Goal: Task Accomplishment & Management: Use online tool/utility

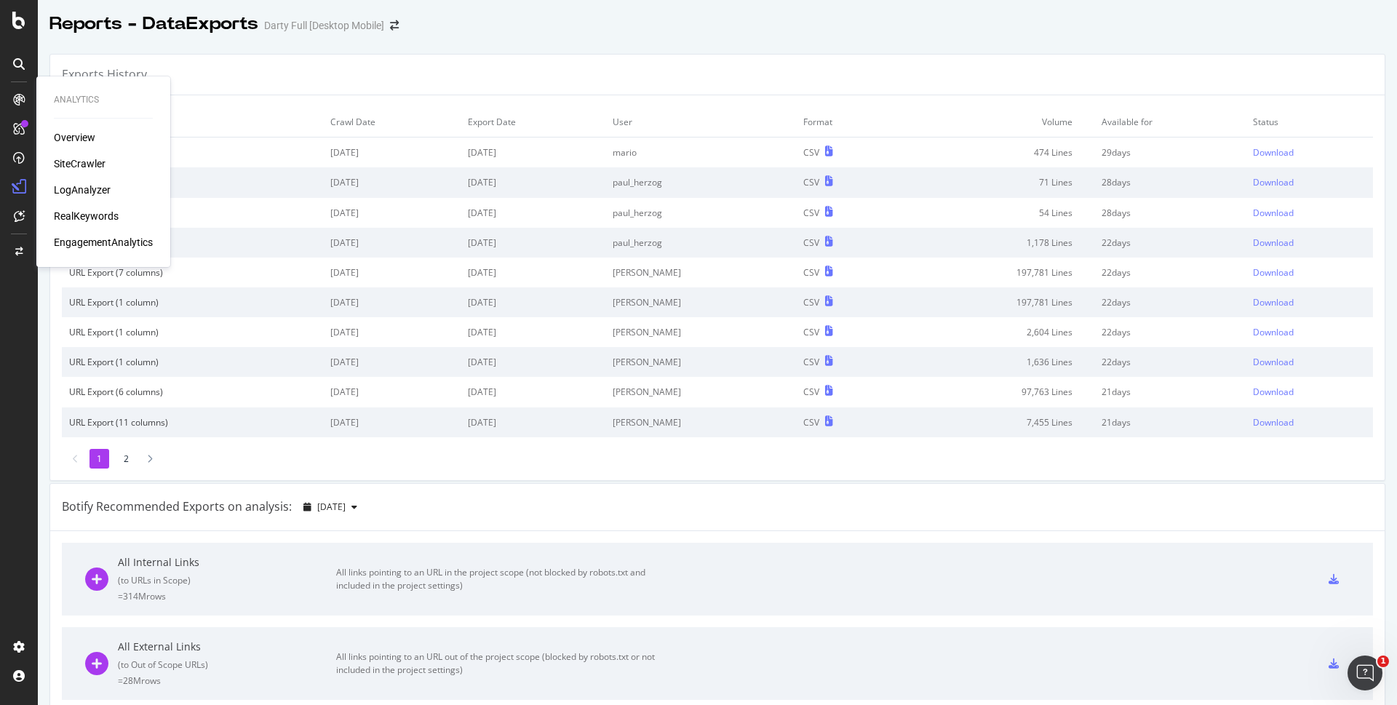
click at [71, 159] on div "SiteCrawler" at bounding box center [80, 163] width 52 height 15
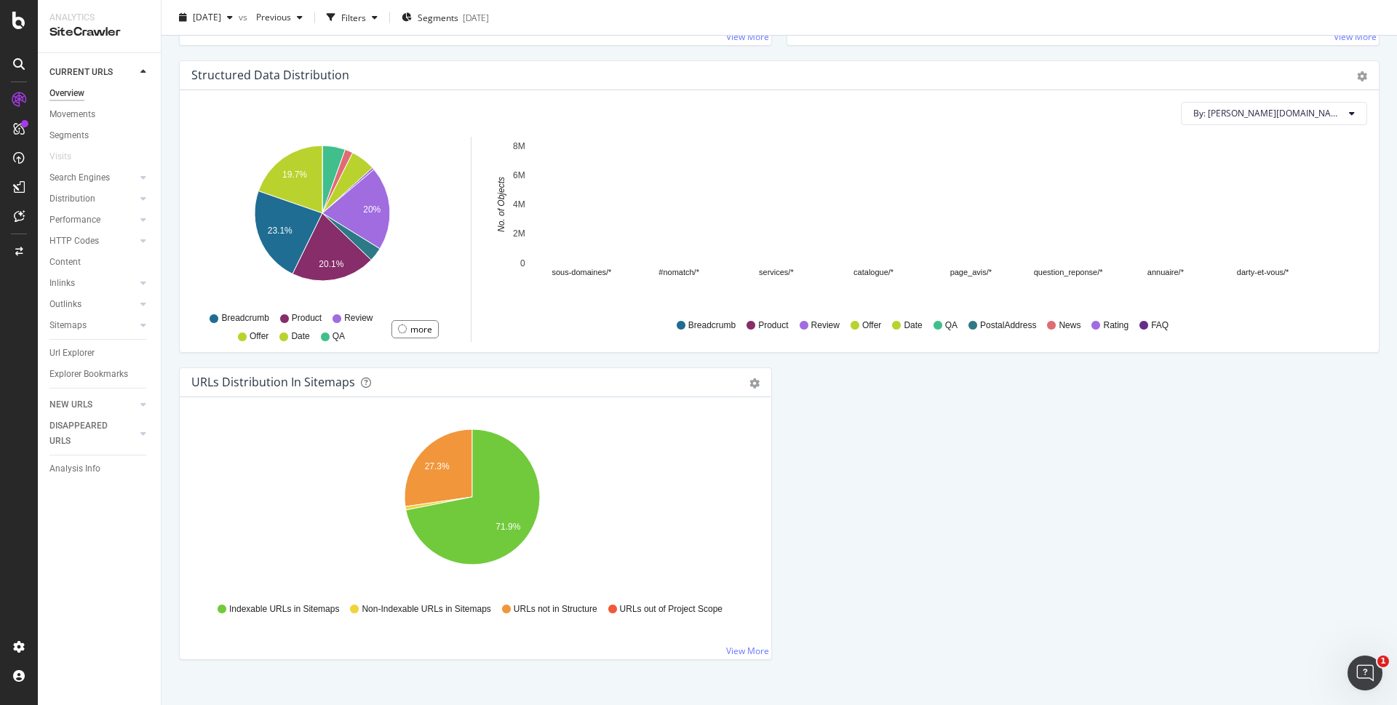
scroll to position [1406, 0]
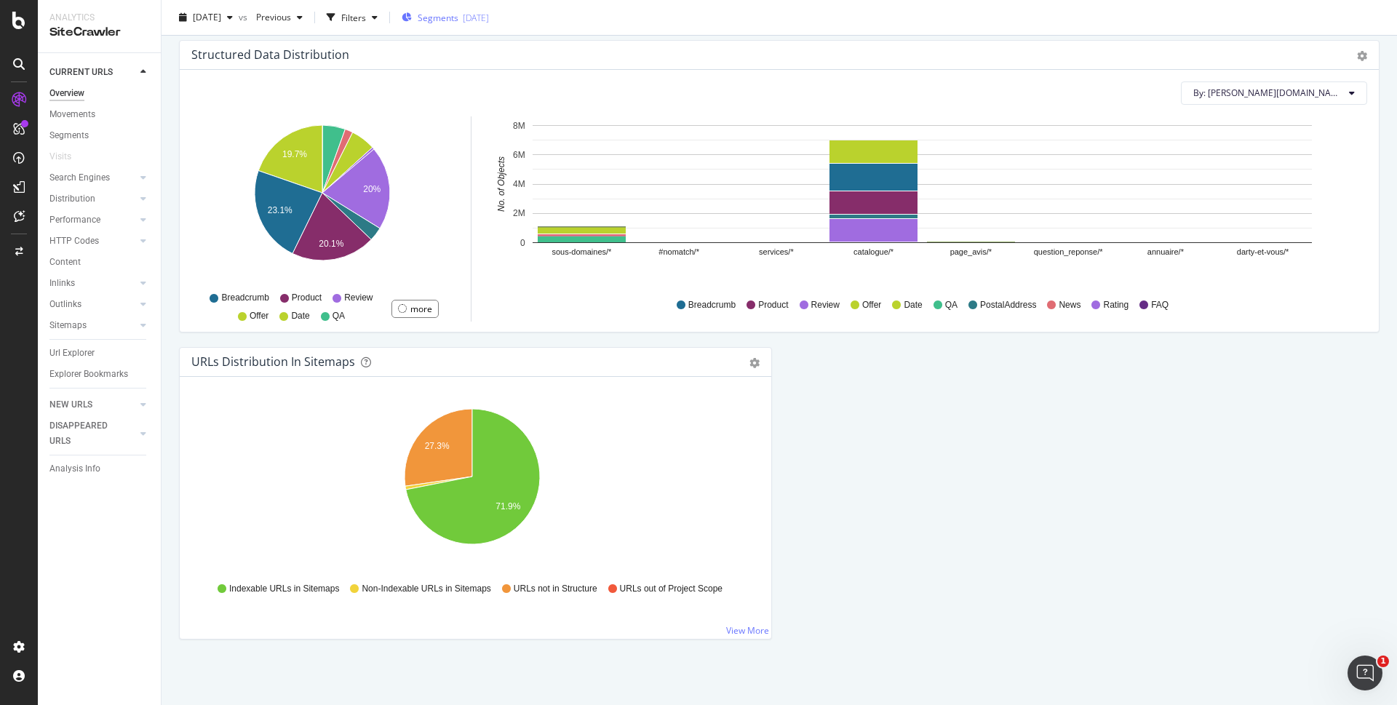
click at [489, 19] on div "[DATE]" at bounding box center [476, 17] width 26 height 12
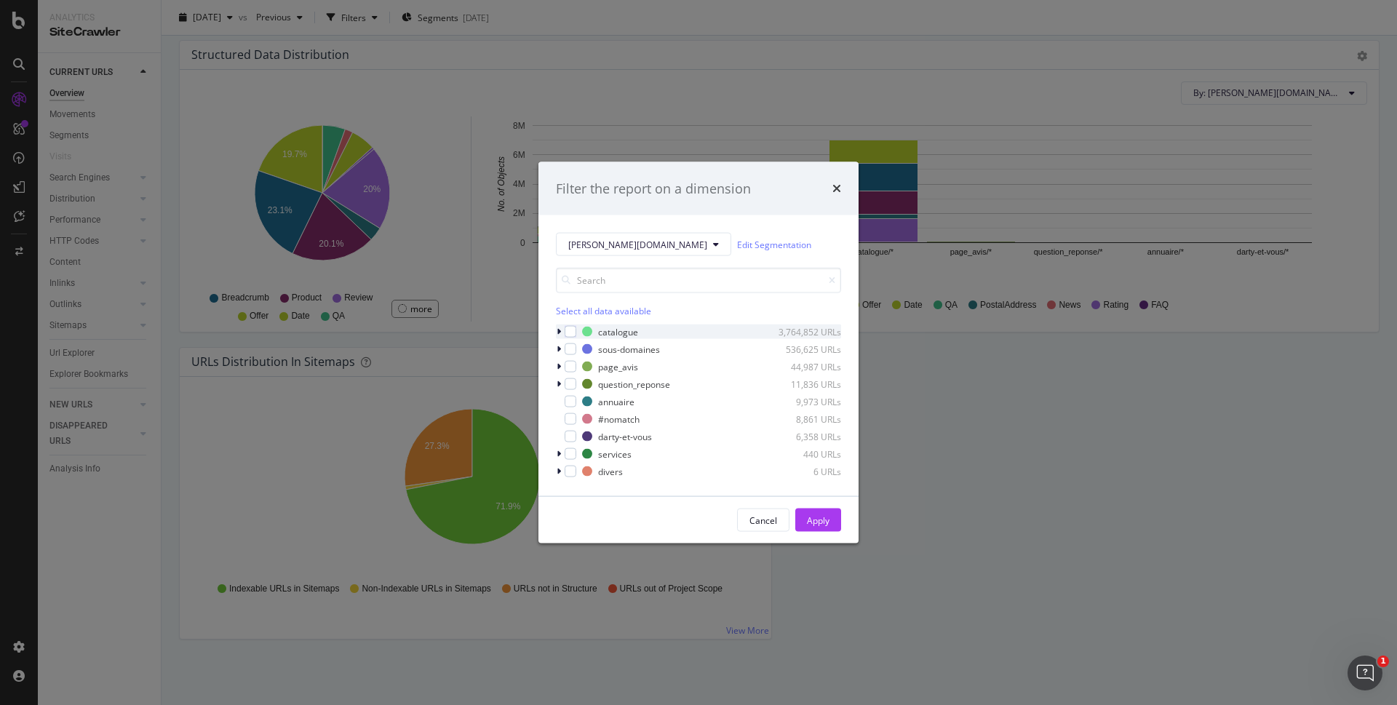
click at [559, 326] on div "modal" at bounding box center [560, 332] width 9 height 15
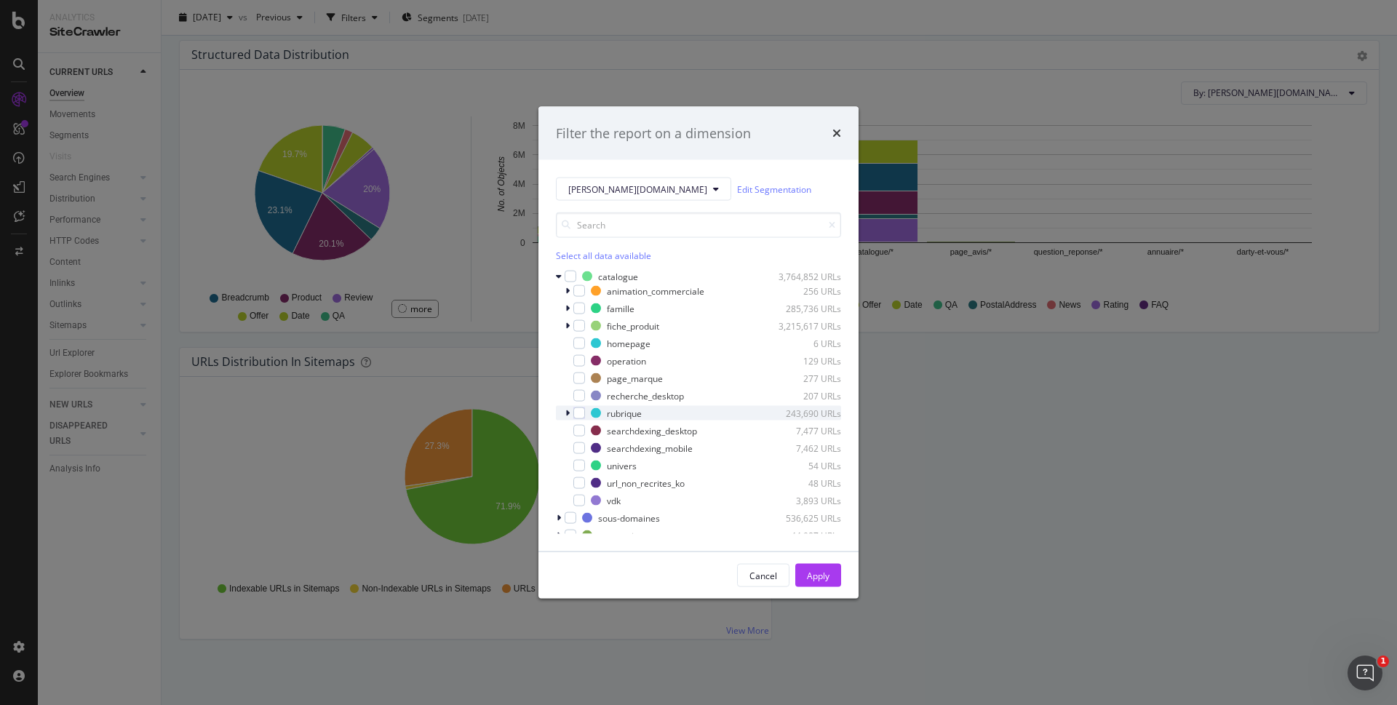
click at [566, 411] on icon "modal" at bounding box center [567, 413] width 4 height 9
click at [576, 413] on div "modal" at bounding box center [579, 414] width 12 height 12
click at [588, 429] on icon "modal" at bounding box center [588, 427] width 7 height 7
click at [585, 444] on icon "modal" at bounding box center [588, 445] width 7 height 7
click at [585, 475] on div "modal" at bounding box center [588, 480] width 12 height 12
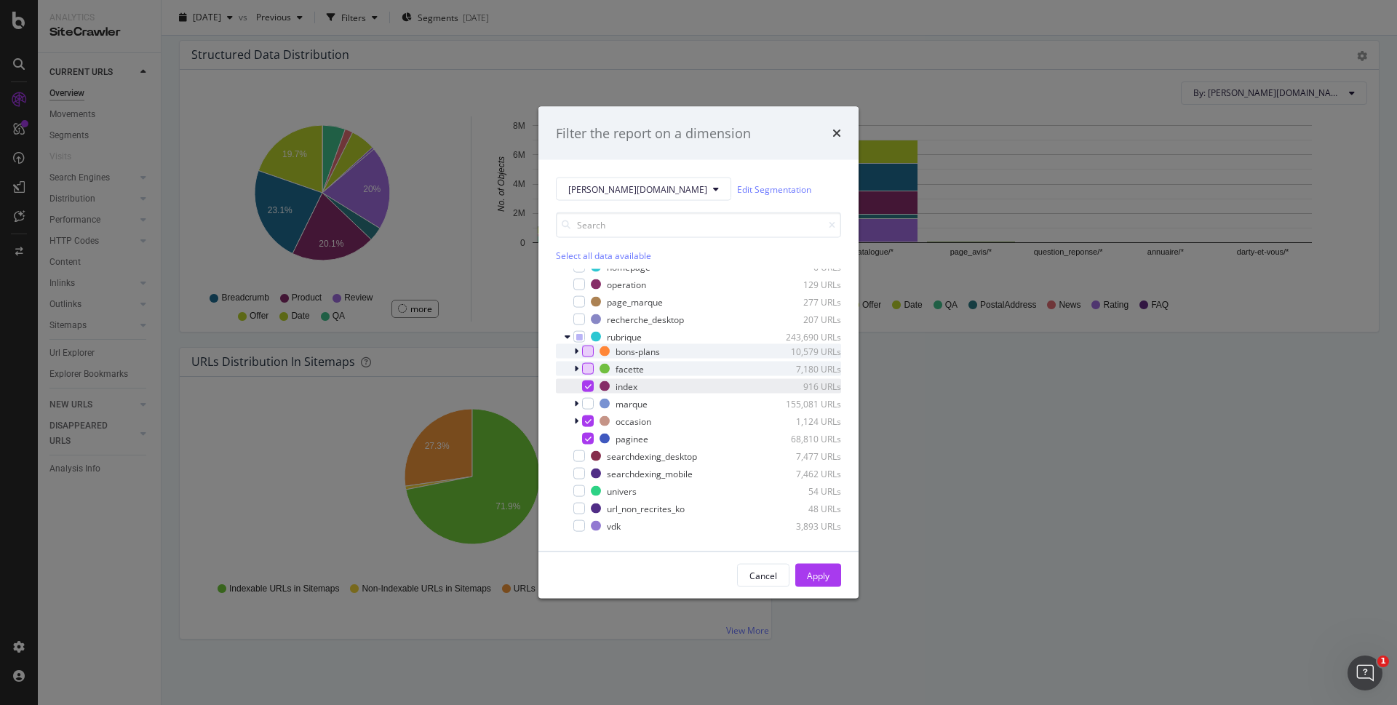
scroll to position [146, 0]
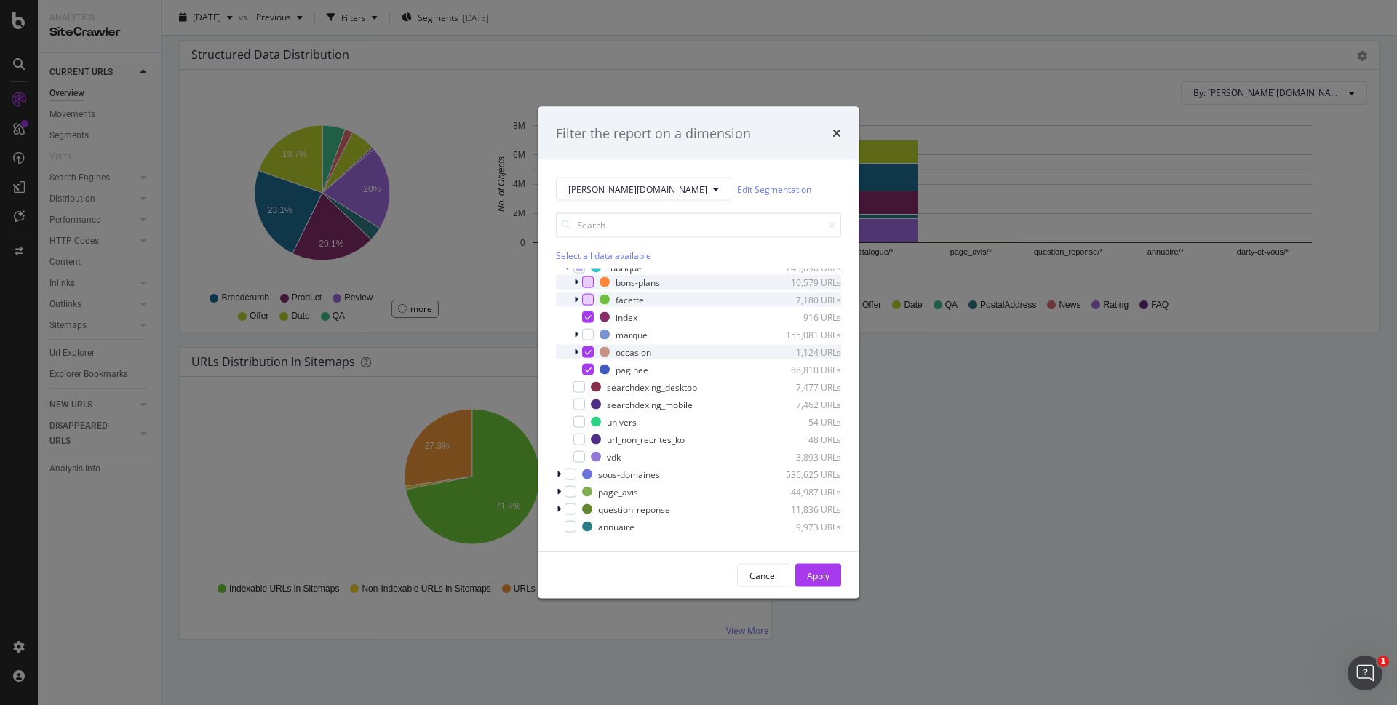
click at [587, 351] on icon "modal" at bounding box center [588, 352] width 7 height 7
click at [588, 368] on icon "modal" at bounding box center [588, 369] width 7 height 7
click at [832, 573] on button "Apply" at bounding box center [818, 575] width 46 height 23
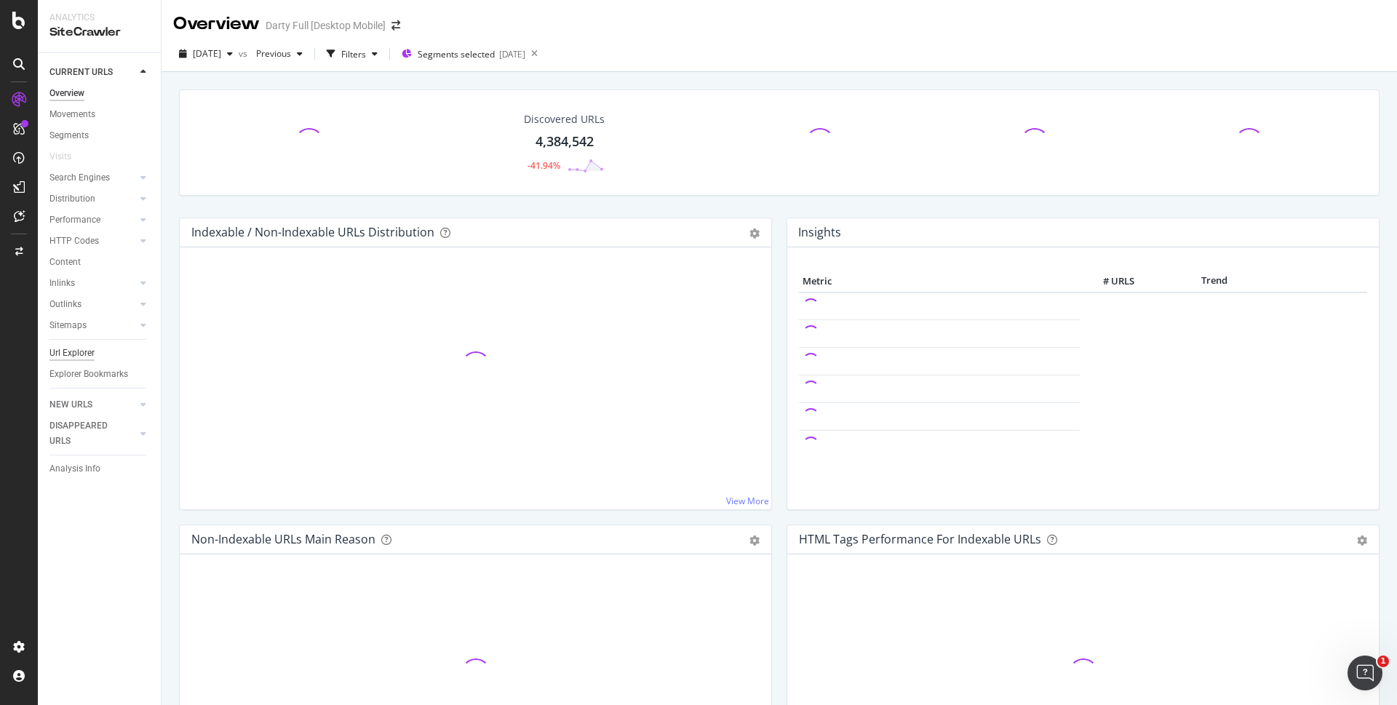
click at [72, 351] on div "Url Explorer" at bounding box center [71, 353] width 45 height 15
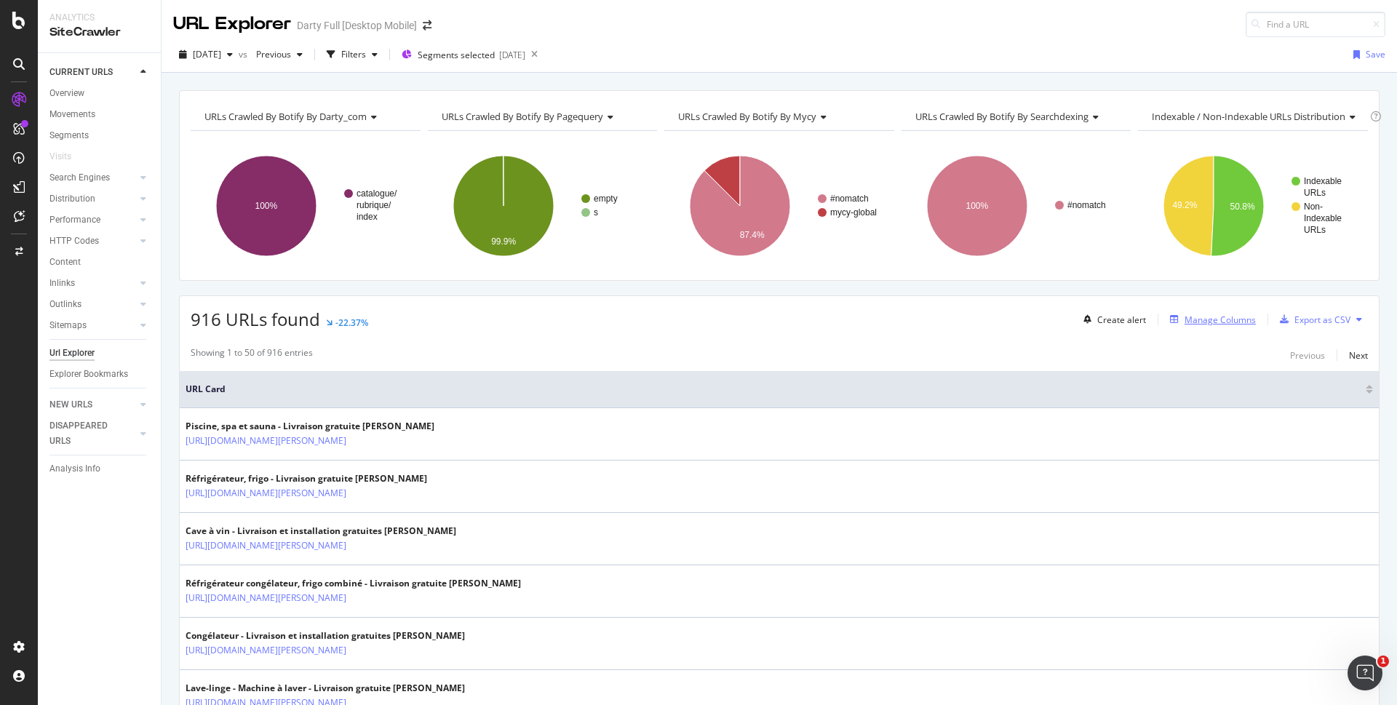
click at [1211, 318] on div "Manage Columns" at bounding box center [1220, 320] width 71 height 12
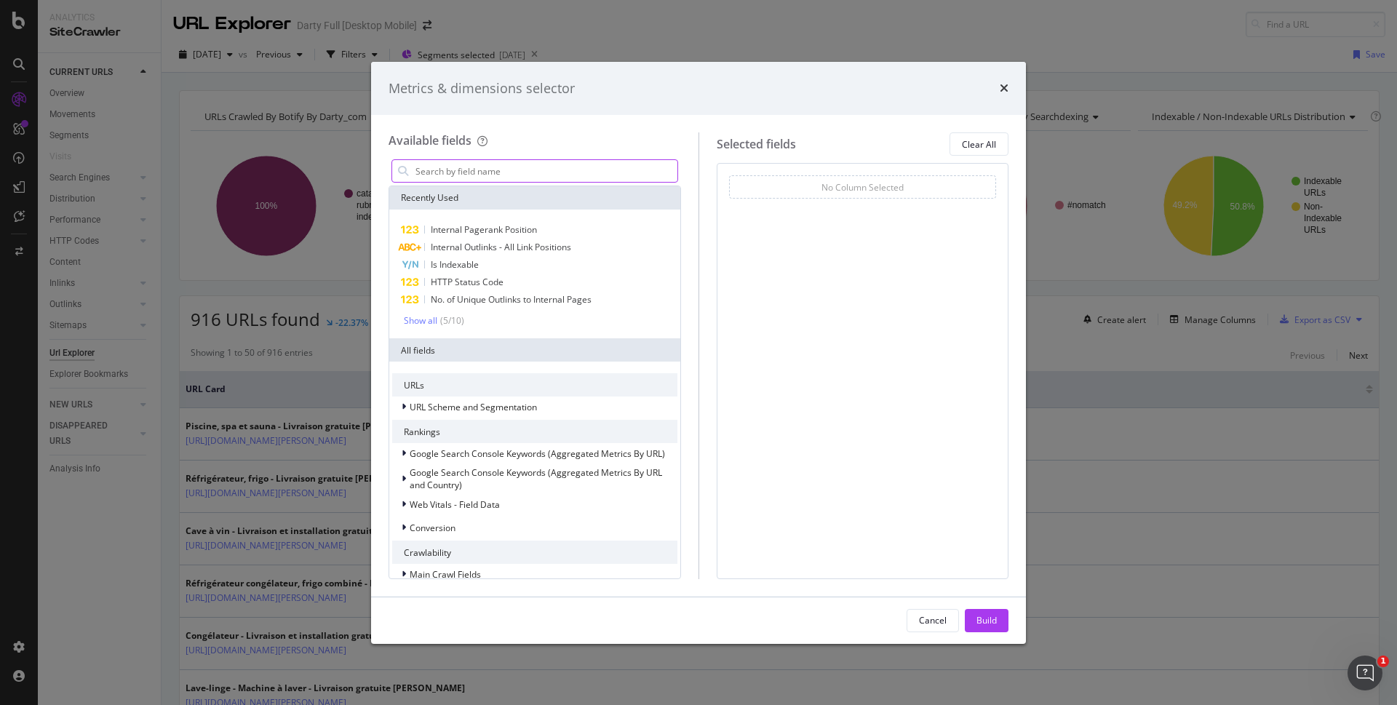
click at [546, 171] on input "modal" at bounding box center [545, 171] width 263 height 22
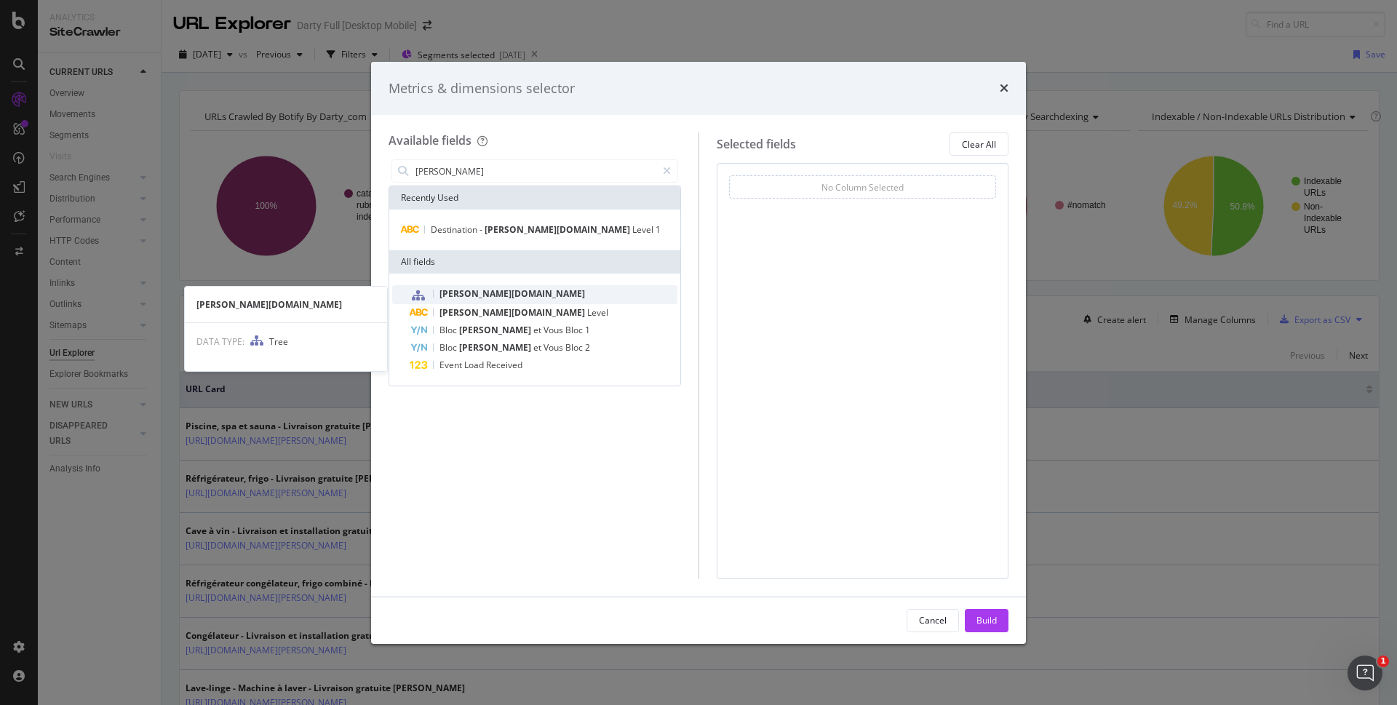
type input "darty"
click at [485, 290] on div "[DOMAIN_NAME]" at bounding box center [544, 294] width 268 height 19
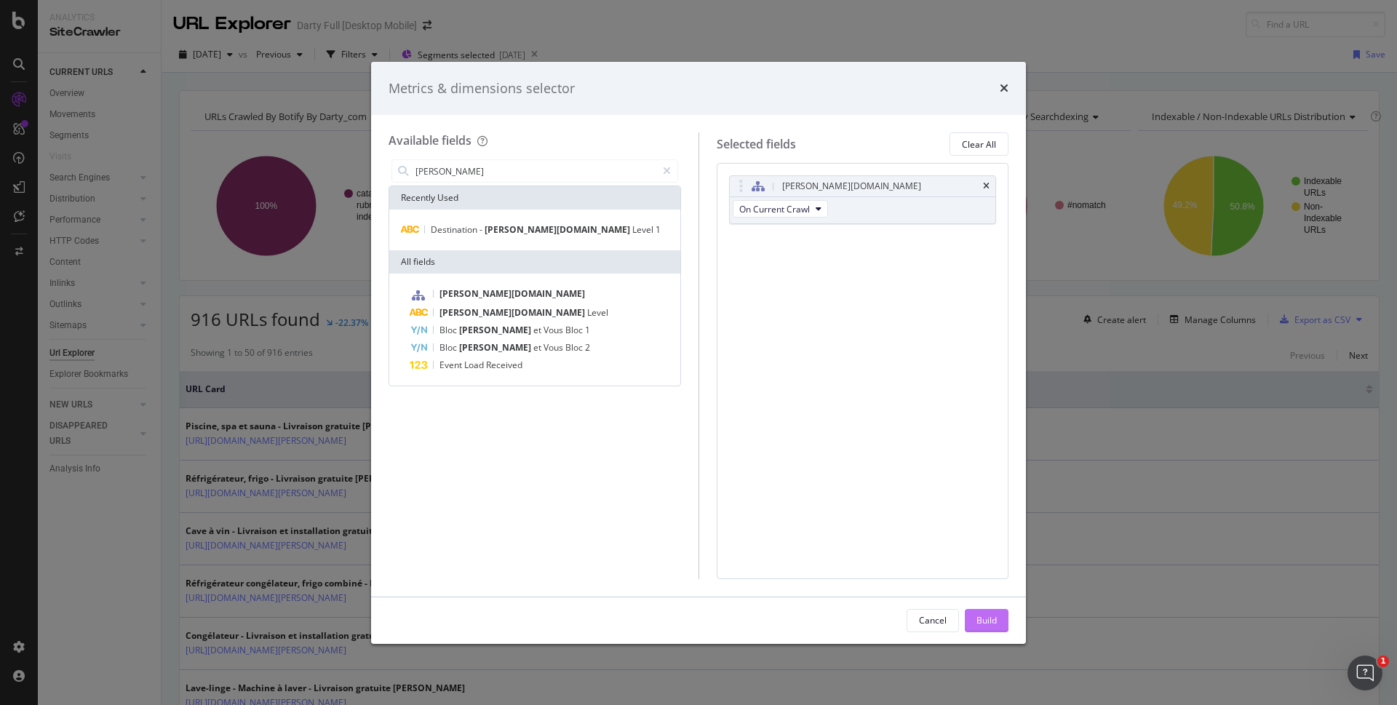
click at [990, 616] on div "Build" at bounding box center [987, 620] width 20 height 12
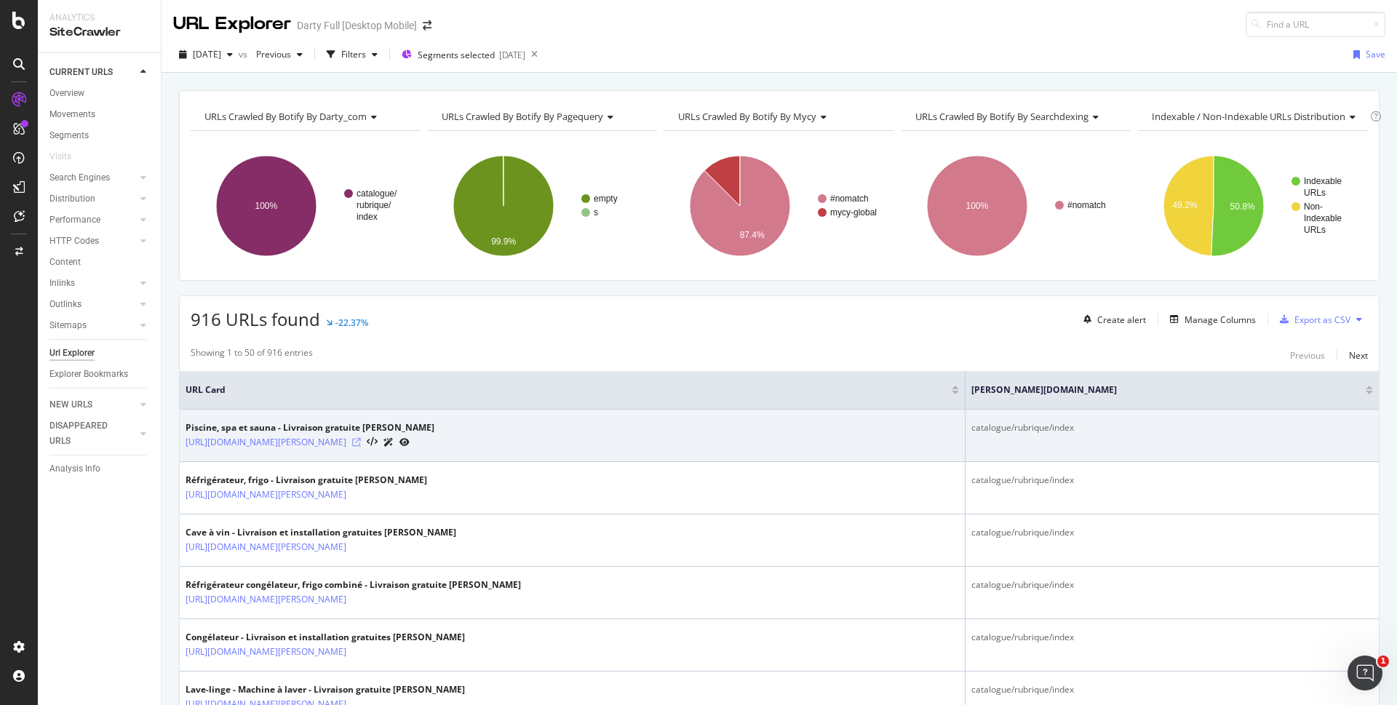
click at [361, 442] on icon at bounding box center [356, 442] width 9 height 9
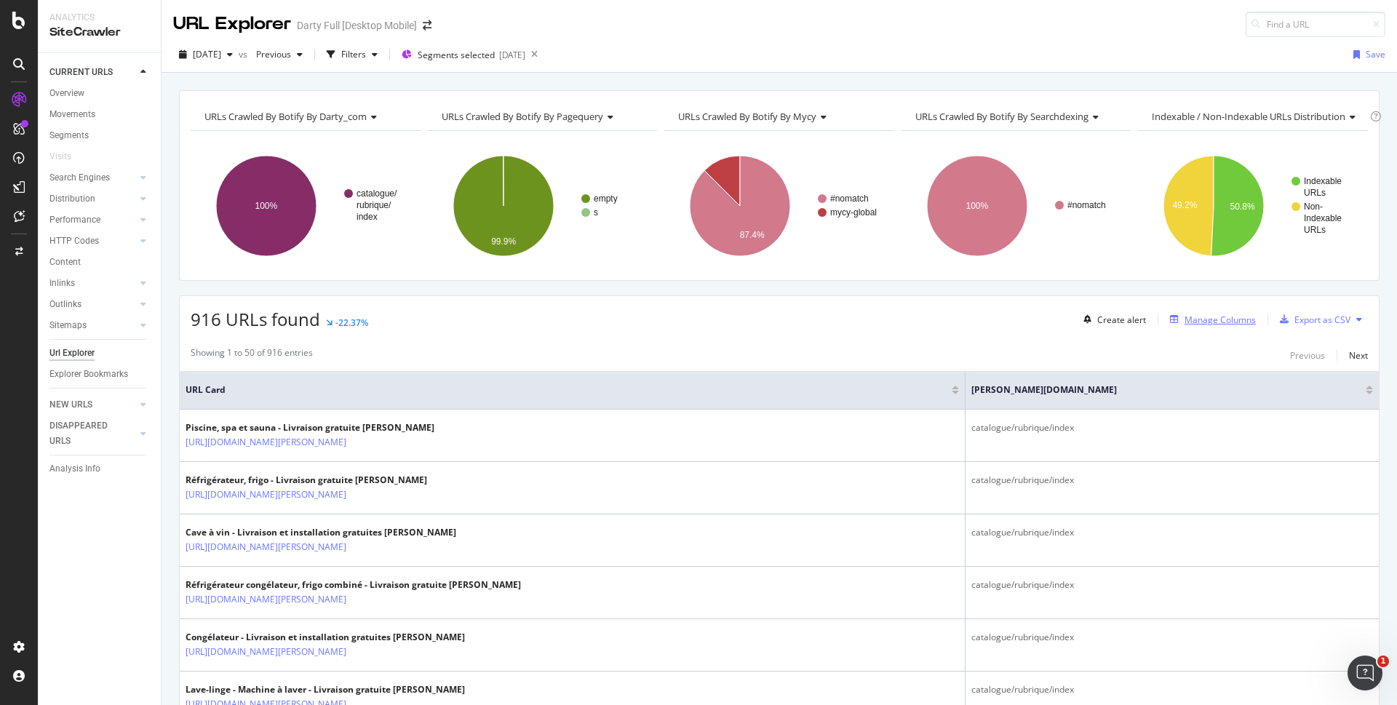
click at [1201, 322] on div "Manage Columns" at bounding box center [1220, 320] width 71 height 12
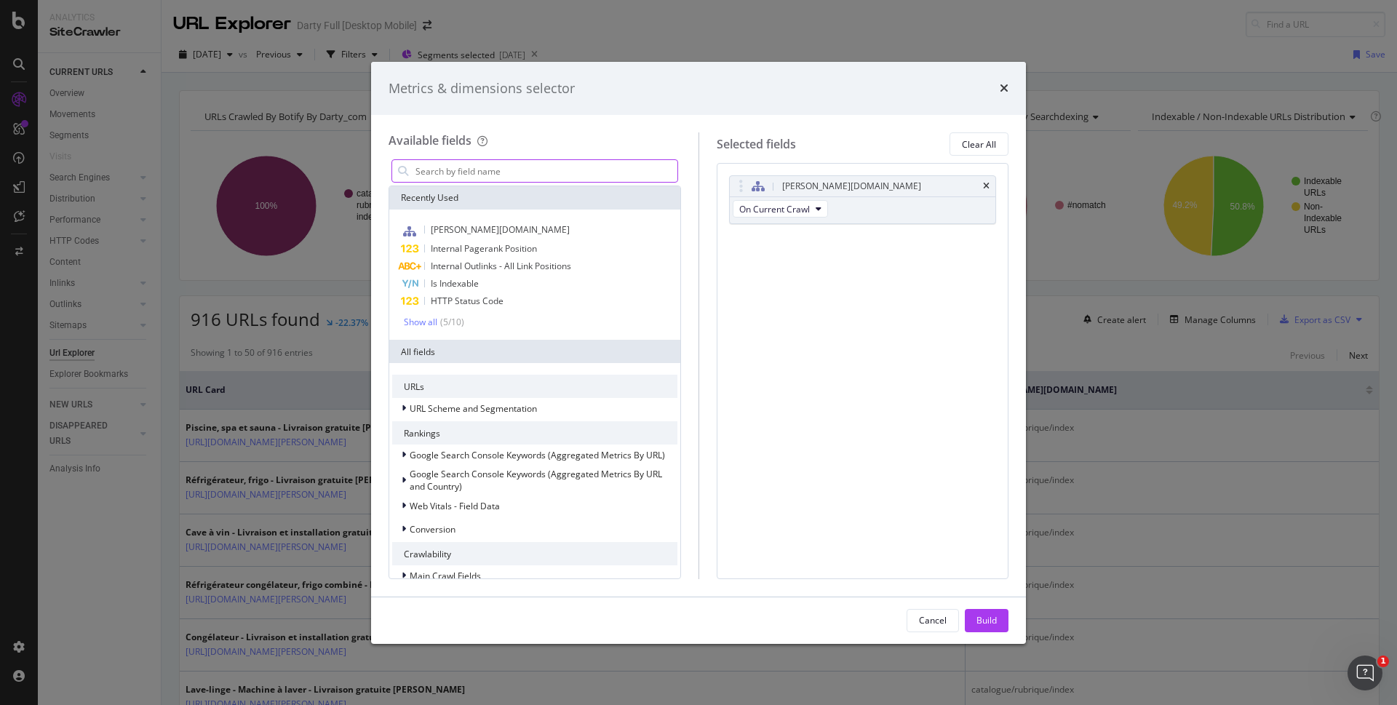
click at [501, 170] on input "modal" at bounding box center [545, 171] width 263 height 22
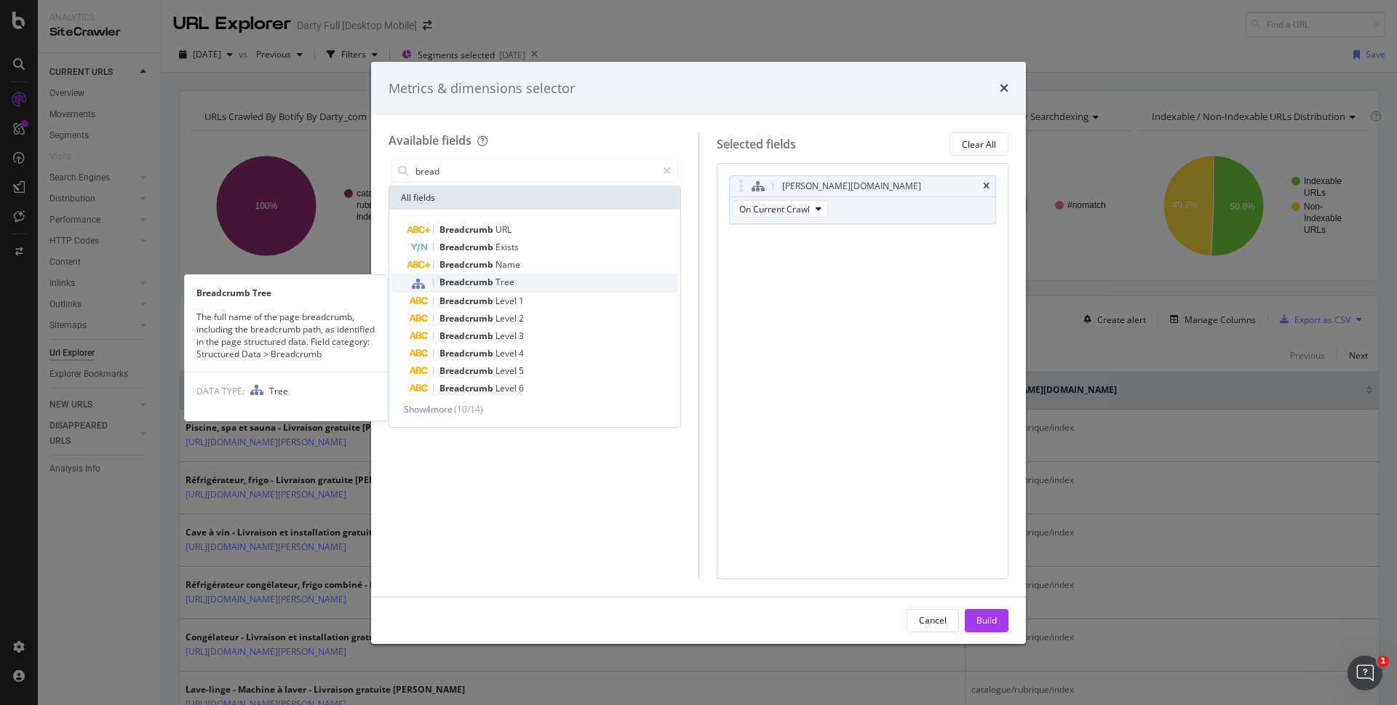
type input "bread"
click at [499, 279] on span "Tree" at bounding box center [505, 282] width 19 height 12
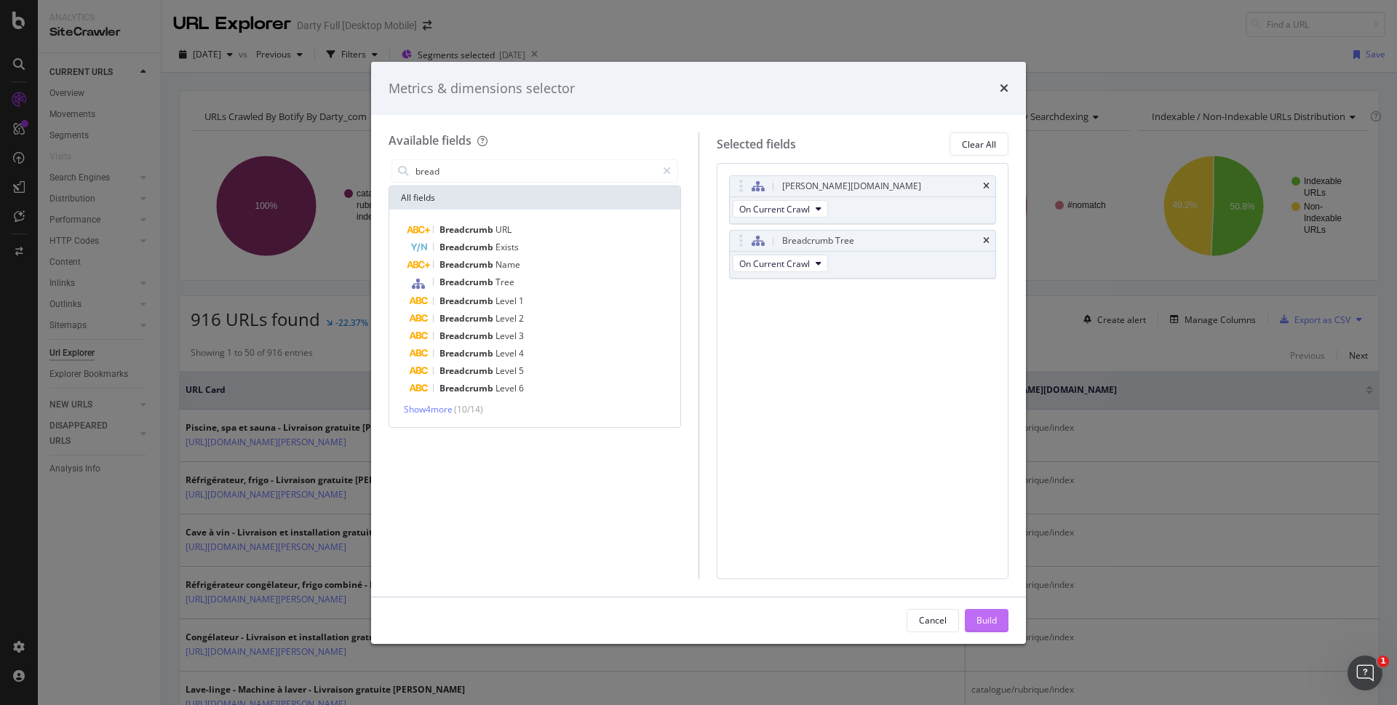
click at [997, 621] on button "Build" at bounding box center [987, 620] width 44 height 23
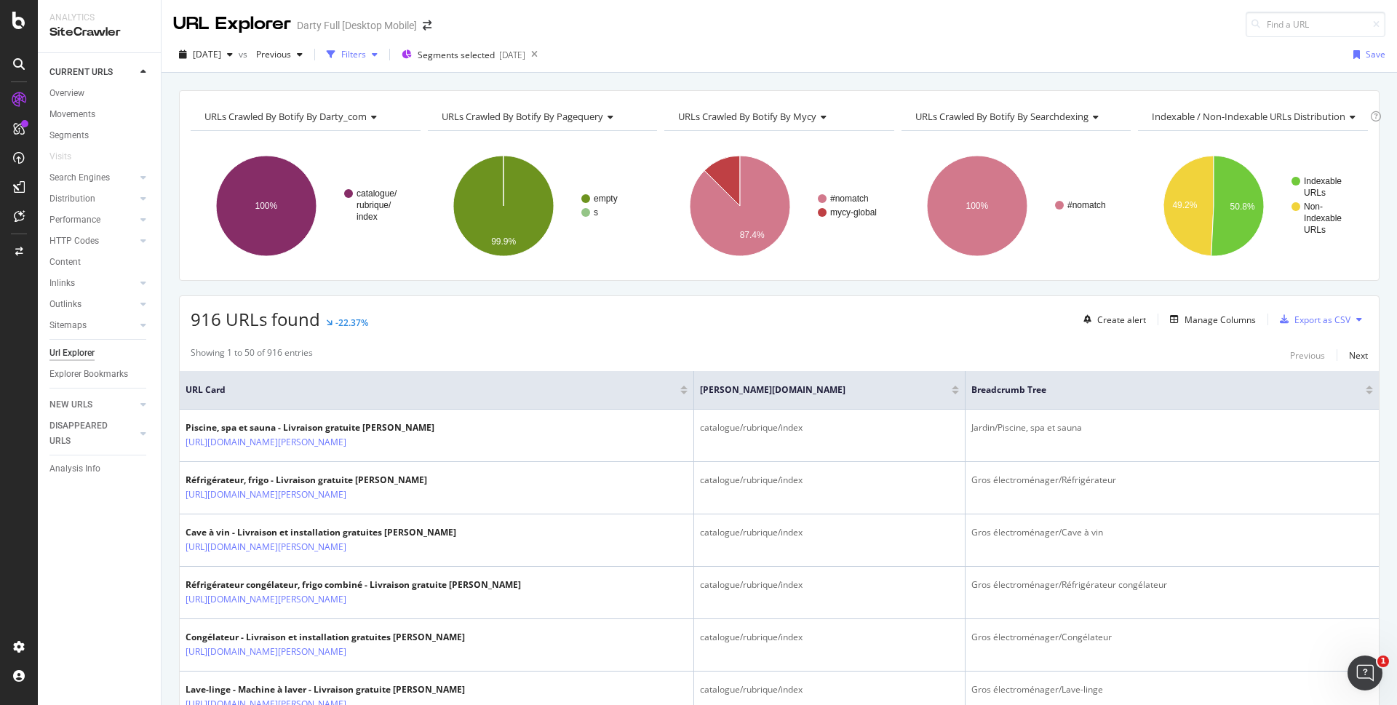
click at [366, 49] on div "Filters" at bounding box center [353, 54] width 25 height 12
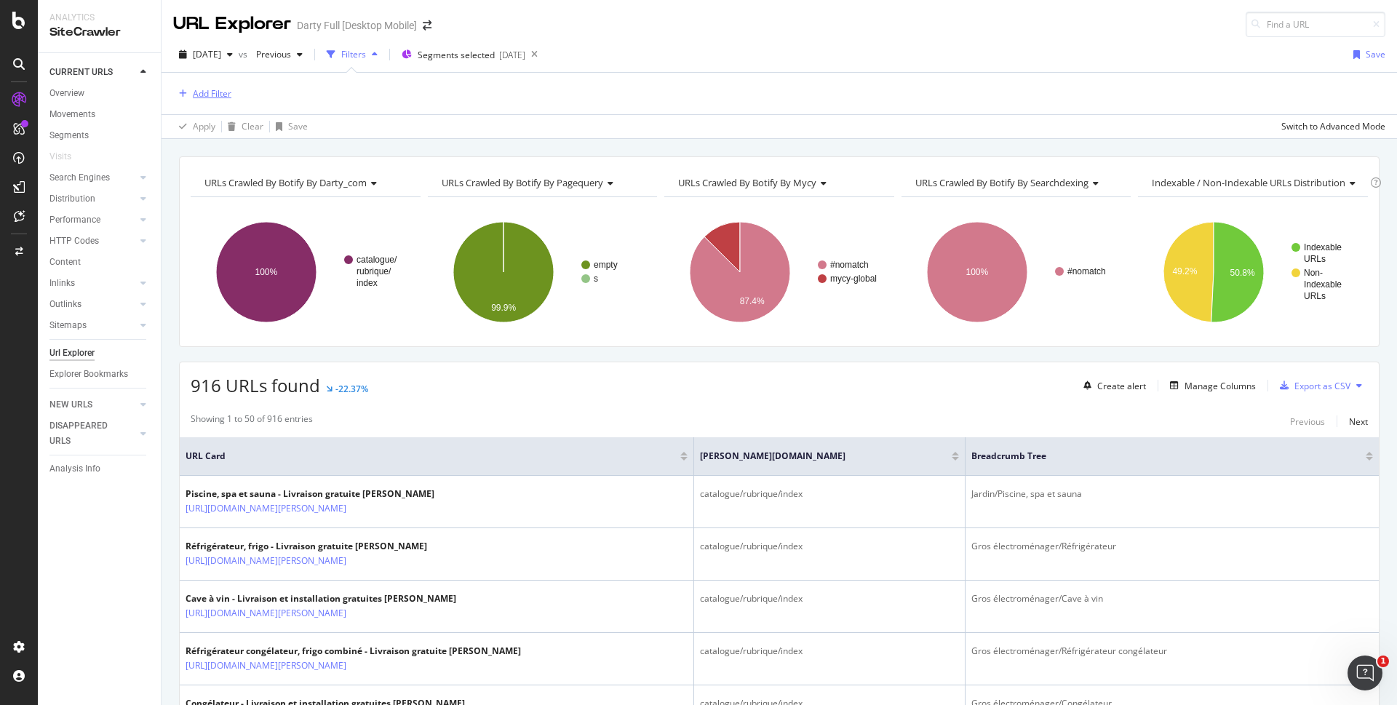
click at [215, 98] on div "Add Filter" at bounding box center [212, 93] width 39 height 12
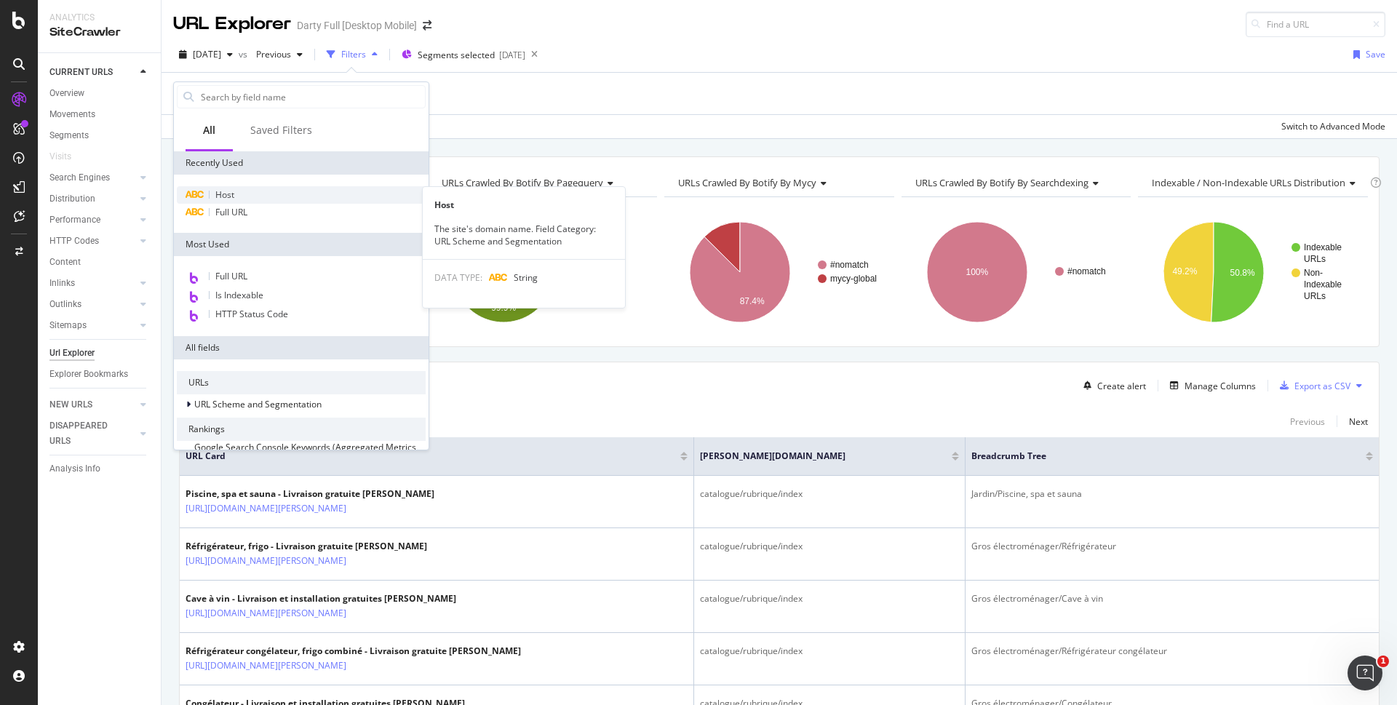
click at [254, 191] on div "Host" at bounding box center [301, 194] width 249 height 17
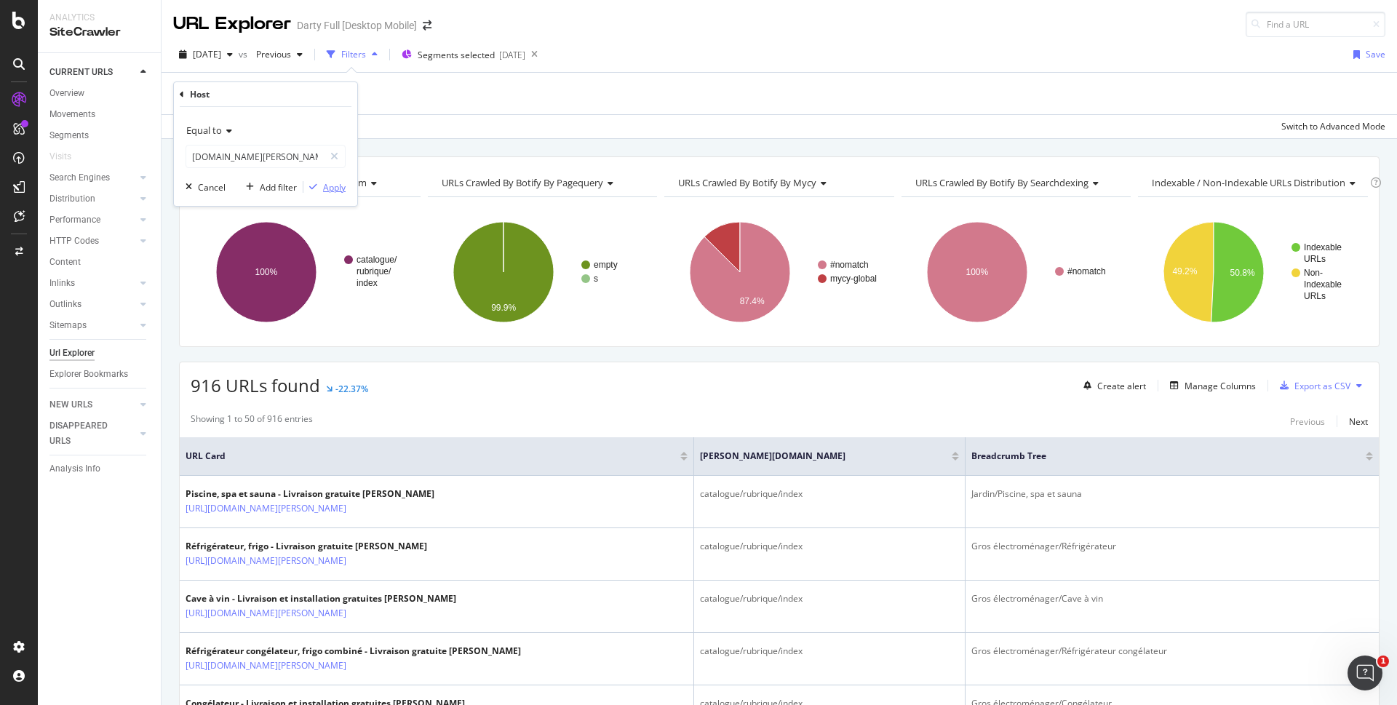
click at [330, 191] on div "Apply" at bounding box center [334, 187] width 23 height 12
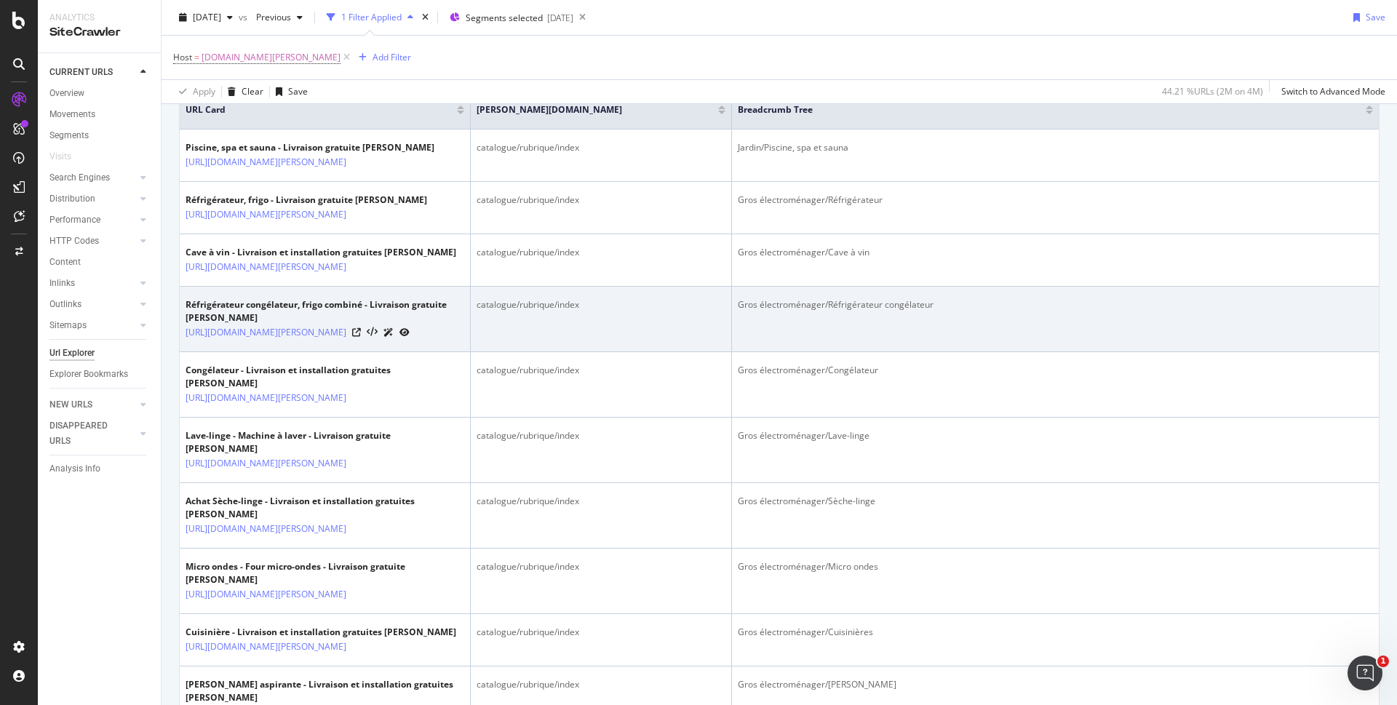
scroll to position [146, 0]
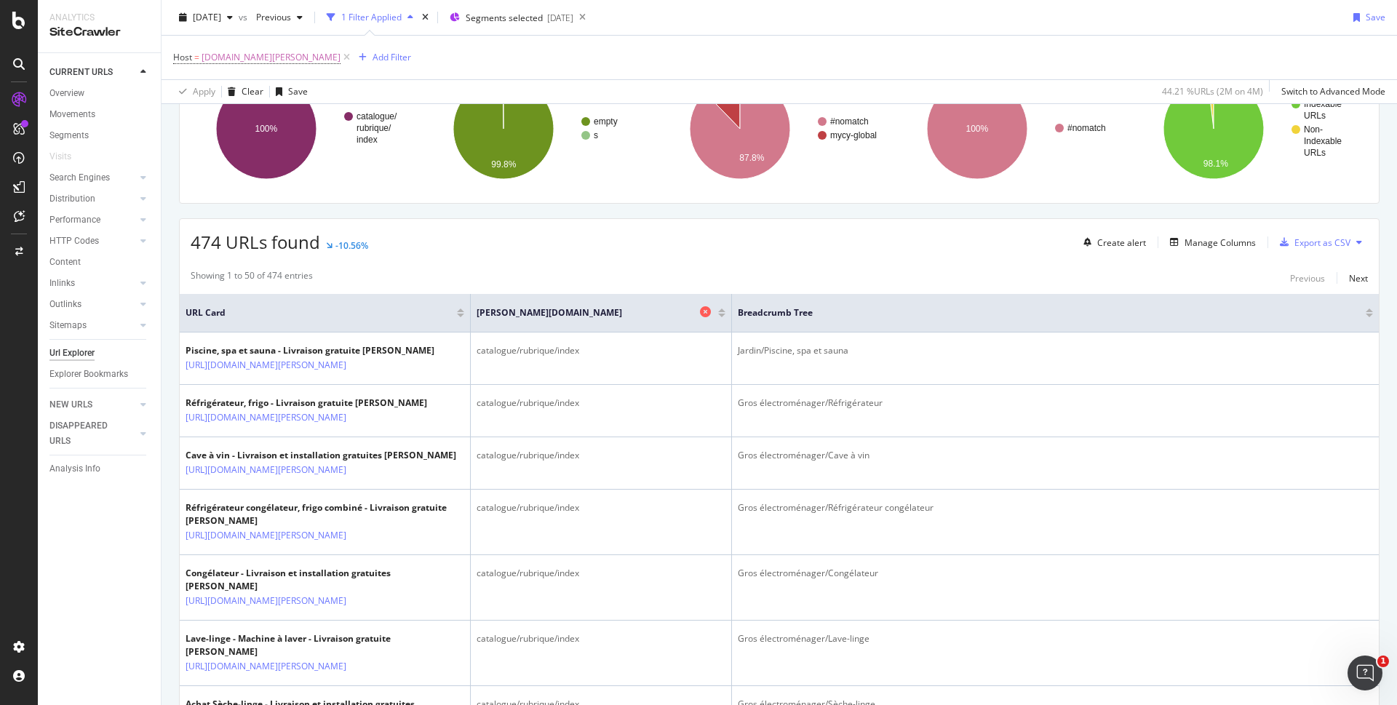
click at [704, 310] on icon at bounding box center [705, 311] width 11 height 11
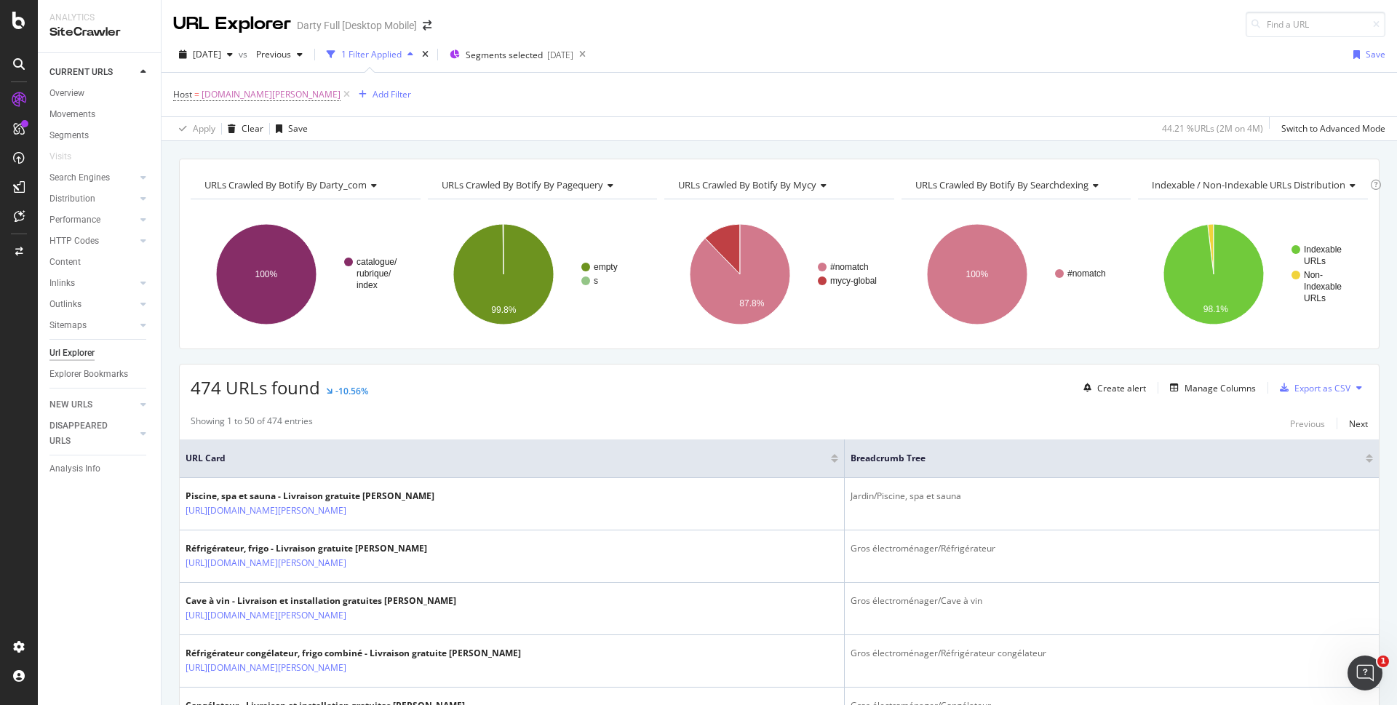
drag, startPoint x: 846, startPoint y: 458, endPoint x: 662, endPoint y: 461, distance: 184.9
click at [662, 461] on th "URL Card" at bounding box center [512, 459] width 665 height 39
click at [1321, 391] on div "Export as CSV" at bounding box center [1323, 388] width 56 height 12
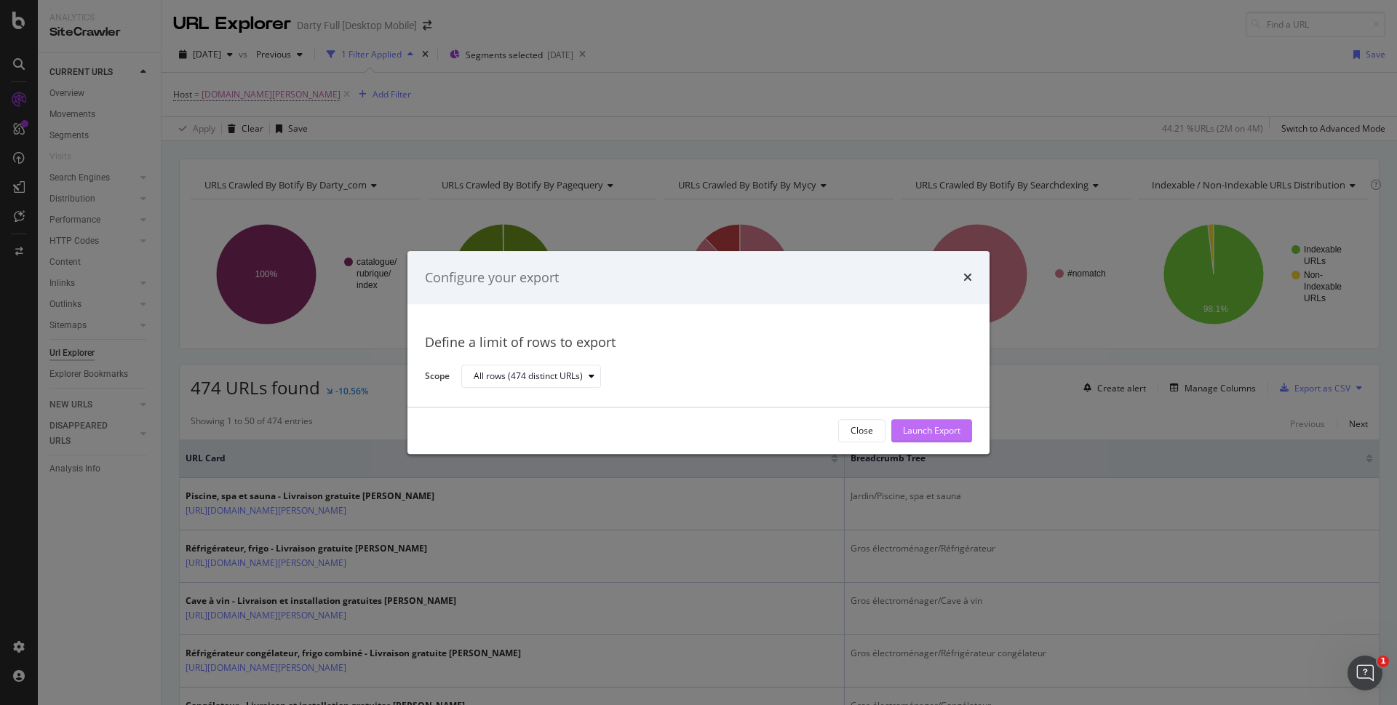
click at [954, 436] on div "Launch Export" at bounding box center [931, 431] width 57 height 12
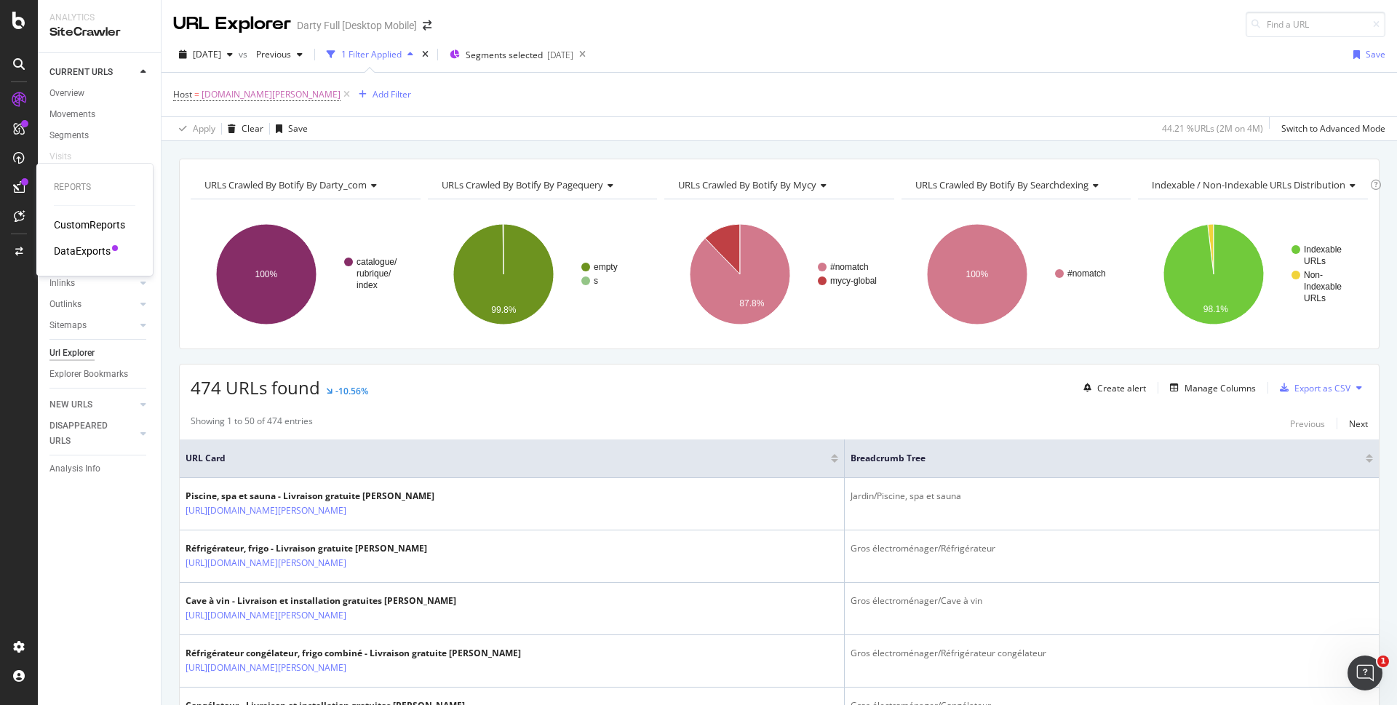
click at [67, 247] on div "DataExports" at bounding box center [82, 251] width 57 height 15
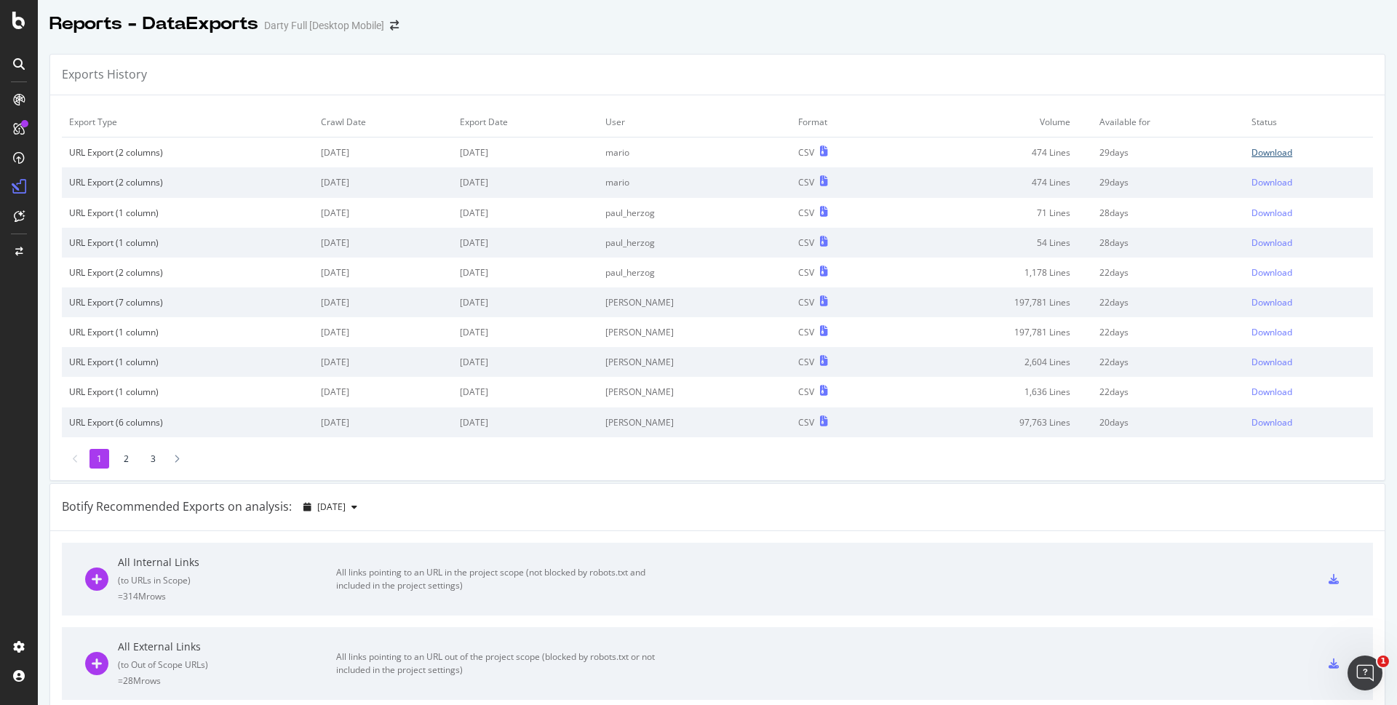
click at [1258, 152] on div "Download" at bounding box center [1272, 152] width 41 height 12
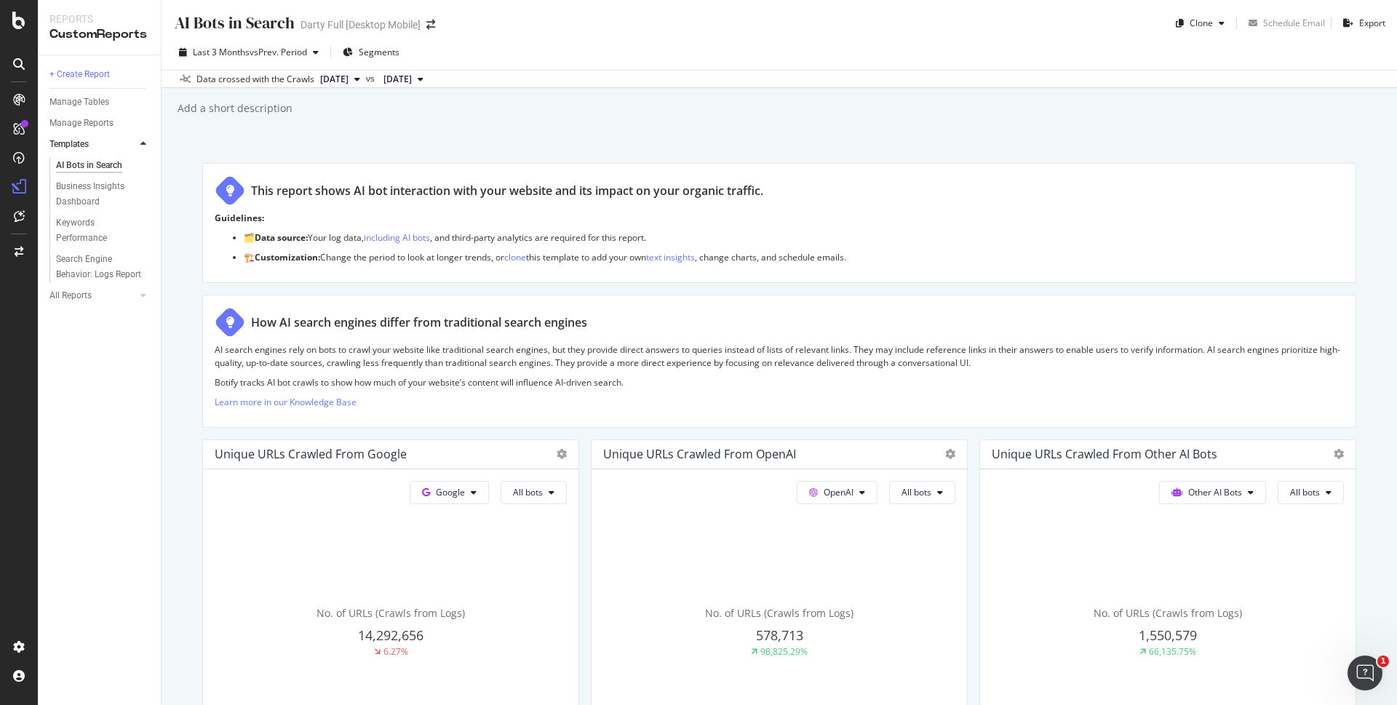
scroll to position [1580, 0]
